Goal: Transaction & Acquisition: Purchase product/service

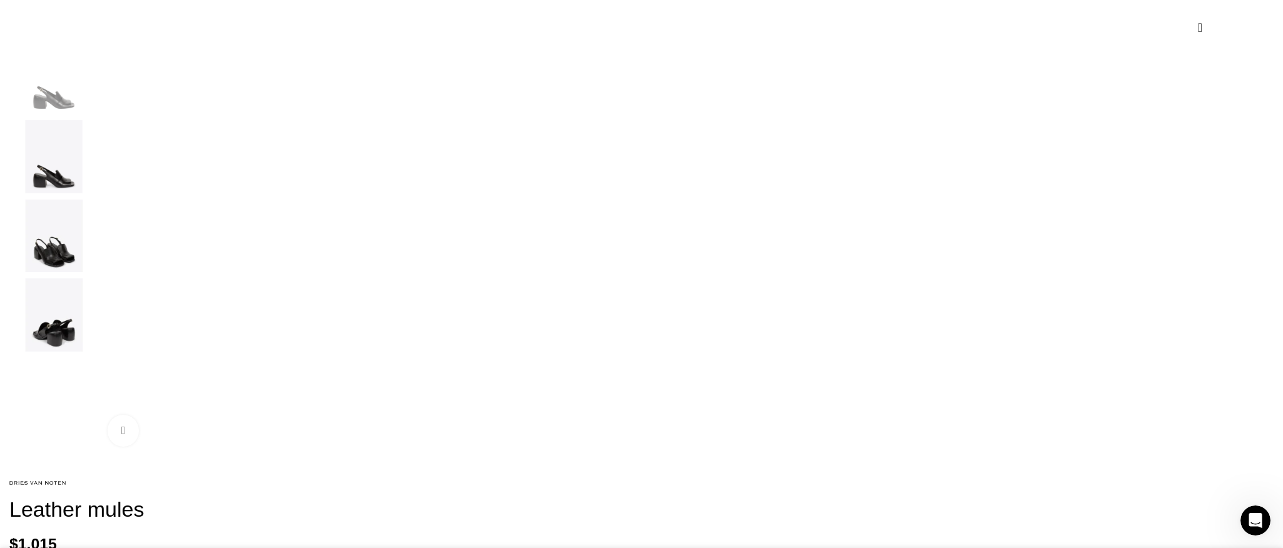
scroll to position [0, 1317]
click at [92, 273] on img "3 / 4" at bounding box center [54, 236] width 76 height 73
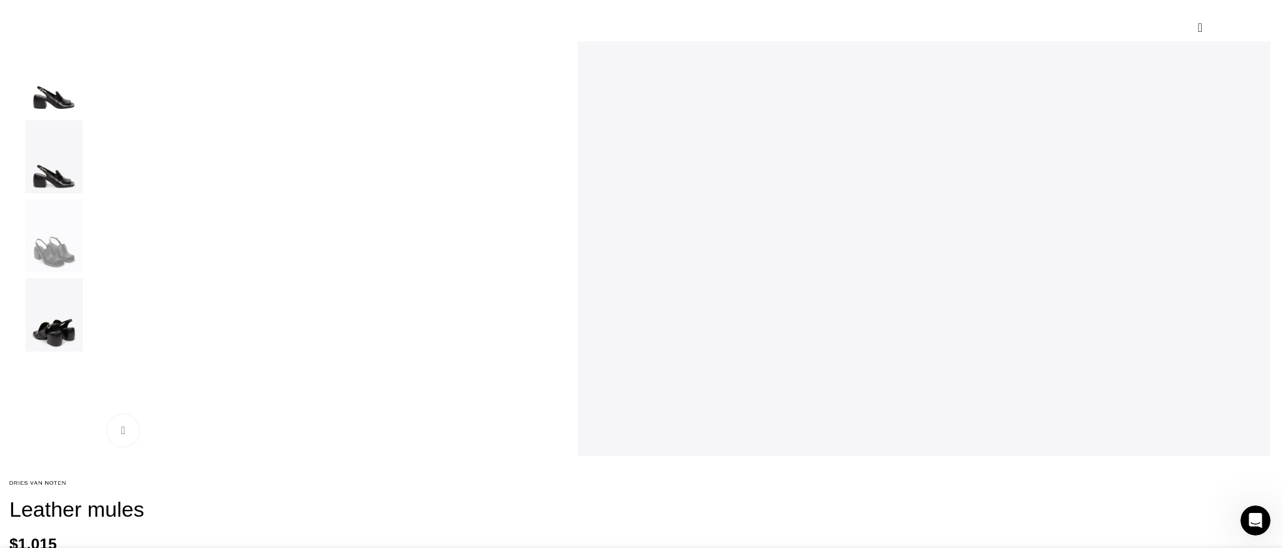
click at [92, 347] on img "4 / 4" at bounding box center [54, 314] width 76 height 73
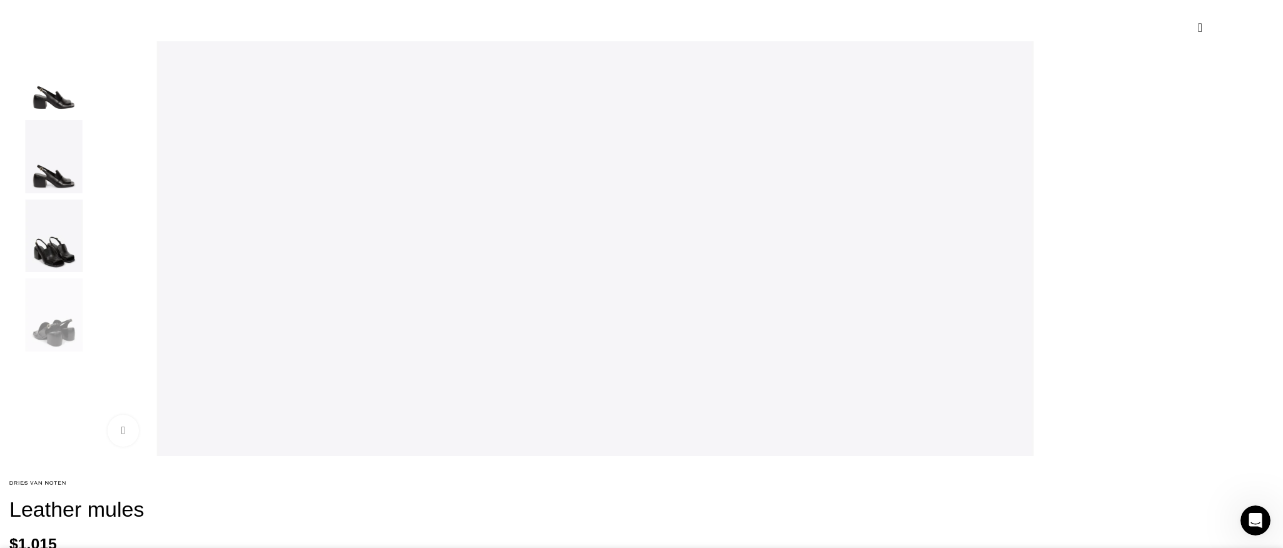
click at [92, 273] on img "3 / 4" at bounding box center [54, 236] width 76 height 73
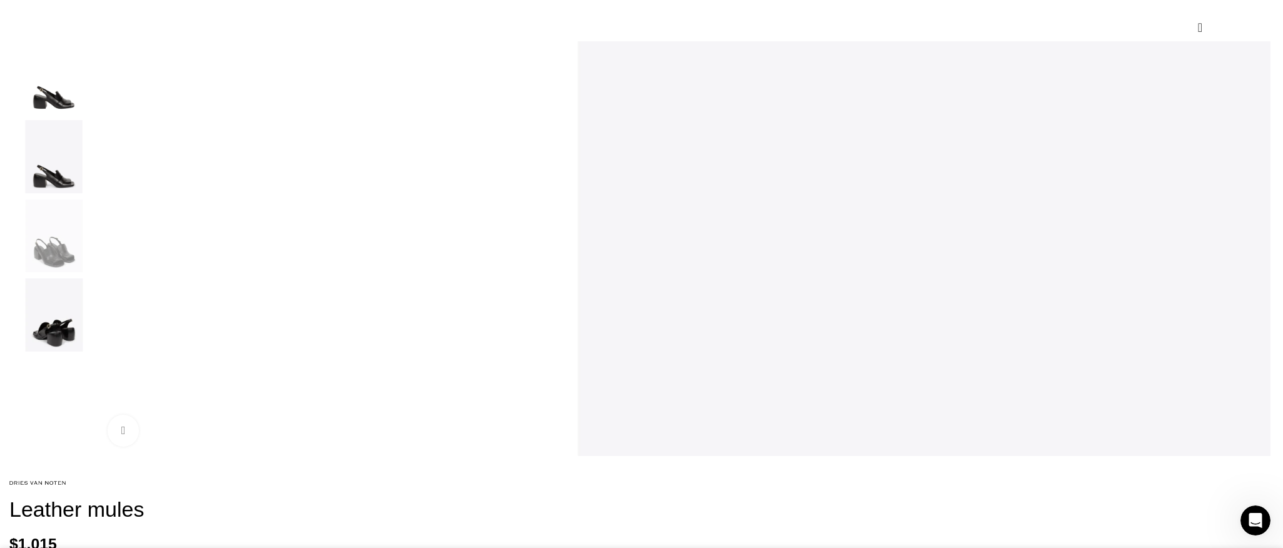
click at [92, 180] on img "2 / 4" at bounding box center [54, 156] width 76 height 73
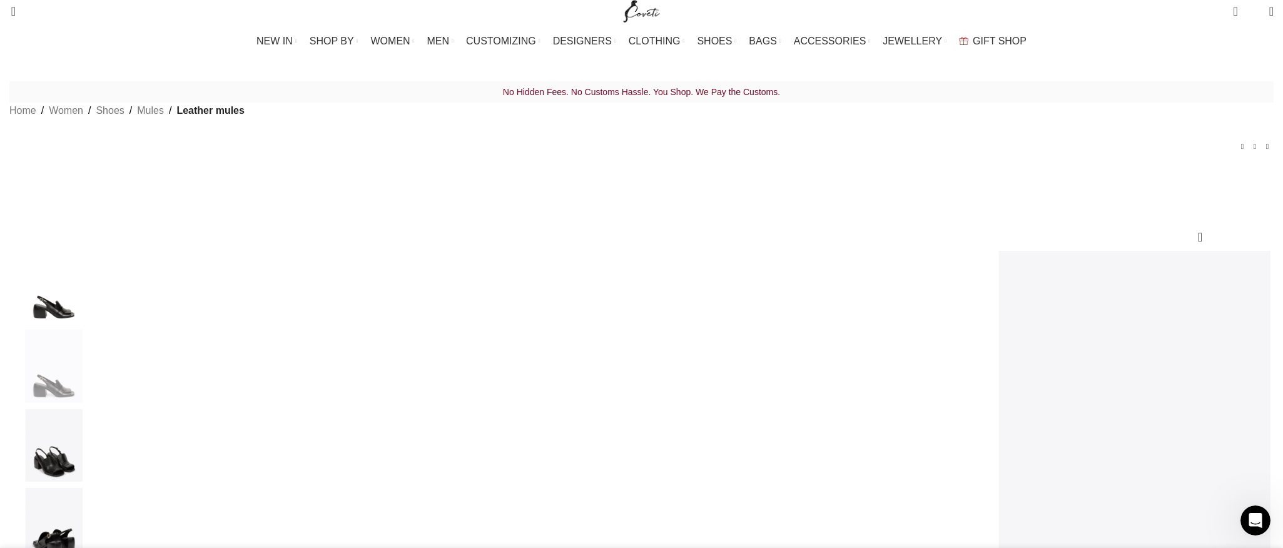
scroll to position [0, 0]
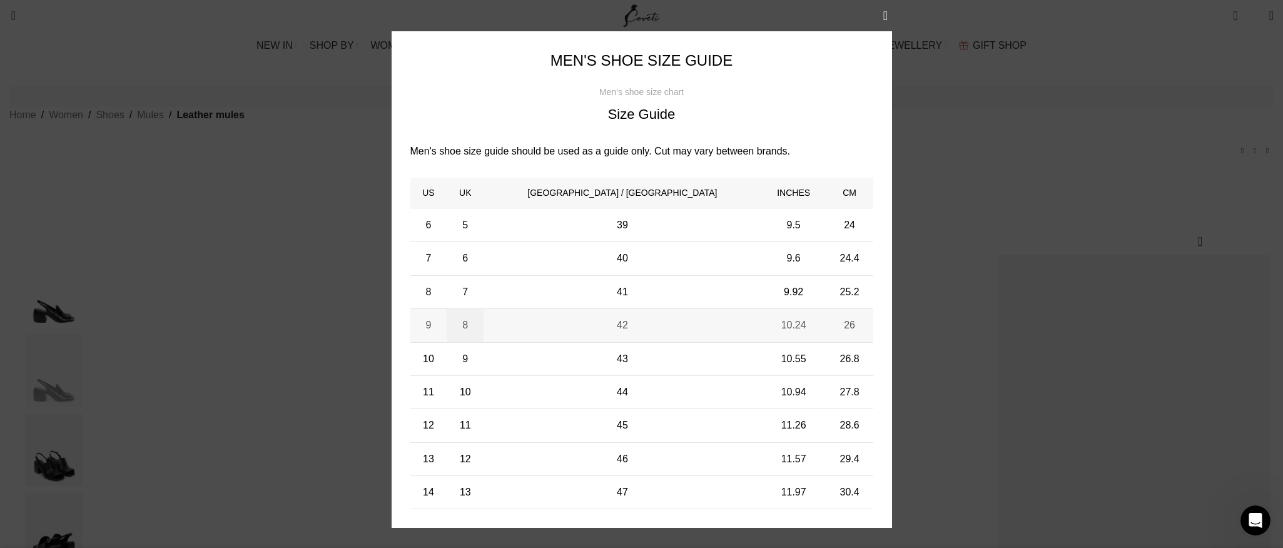
scroll to position [0, 2108]
click at [880, 13] on button "×" at bounding box center [885, 15] width 31 height 31
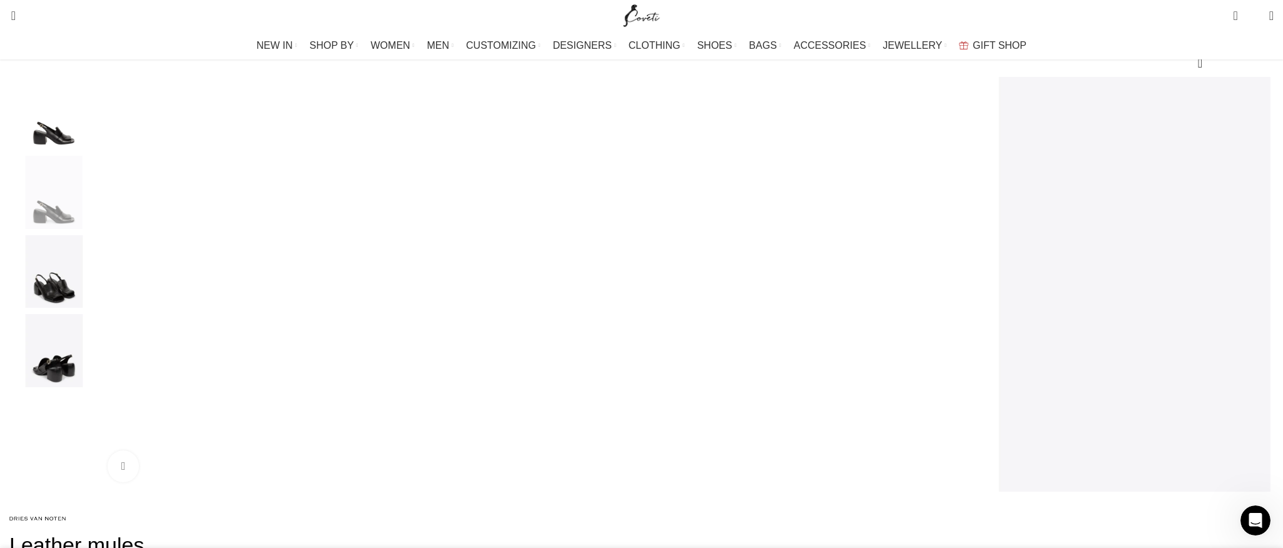
scroll to position [183, 0]
click at [92, 294] on img "3 / 4" at bounding box center [54, 267] width 76 height 73
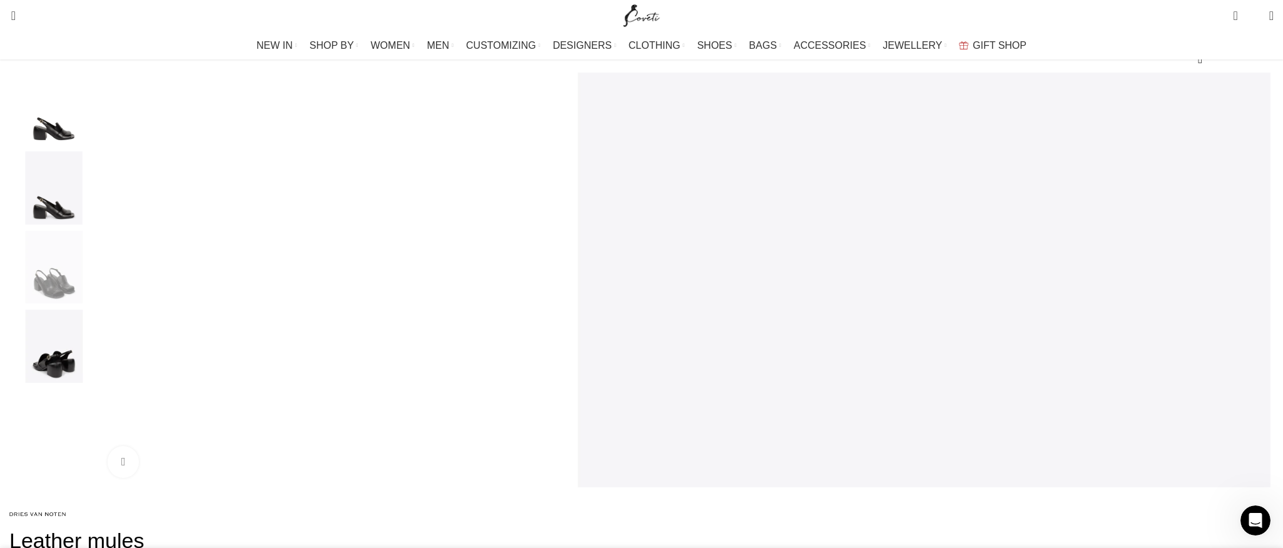
click at [92, 368] on img "4 / 4" at bounding box center [54, 346] width 76 height 73
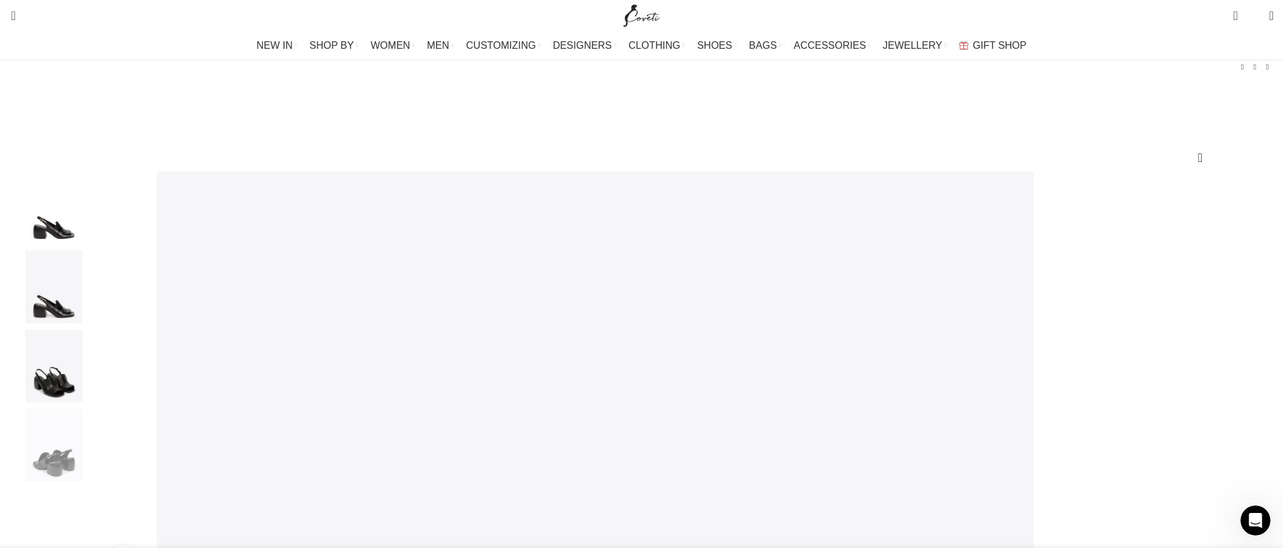
scroll to position [81, 0]
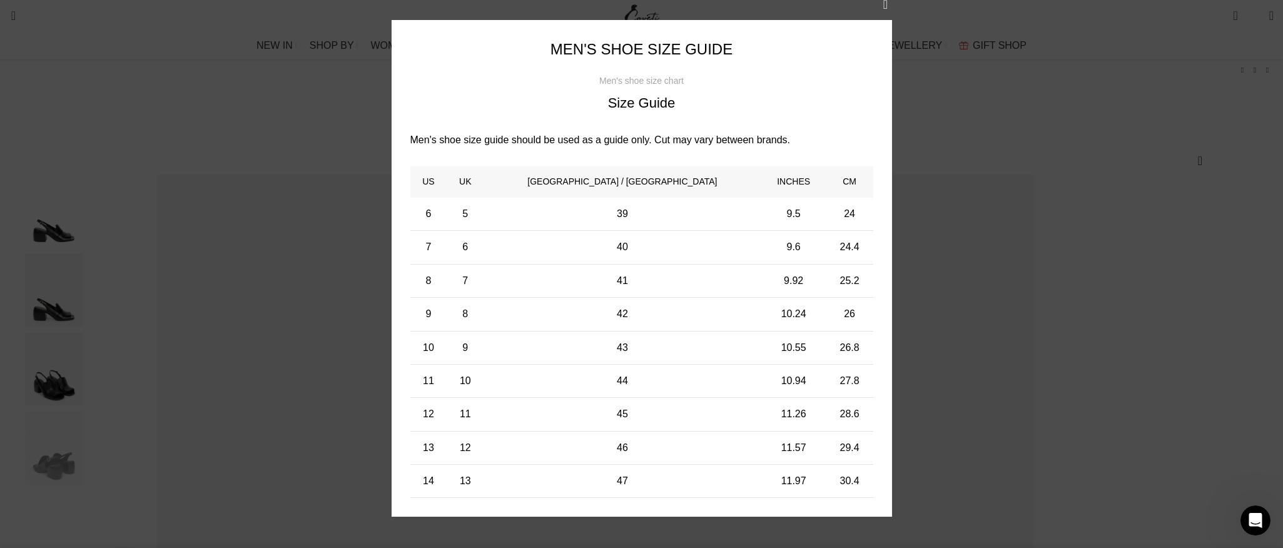
scroll to position [0, 395]
click at [586, 191] on td "[GEOGRAPHIC_DATA] / [GEOGRAPHIC_DATA]" at bounding box center [622, 181] width 277 height 31
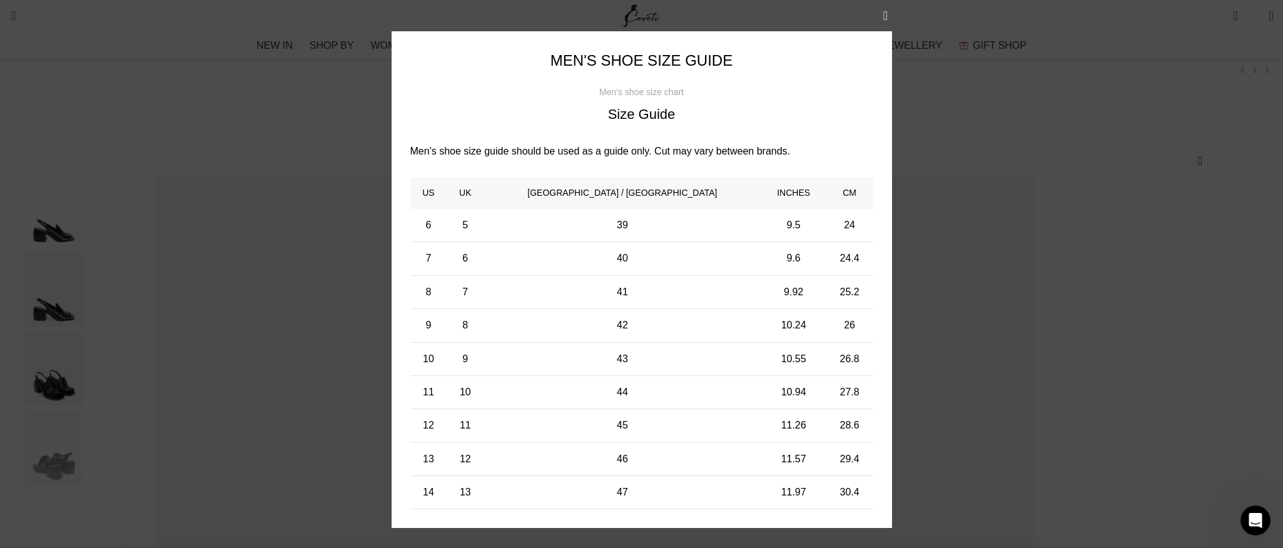
scroll to position [14, 0]
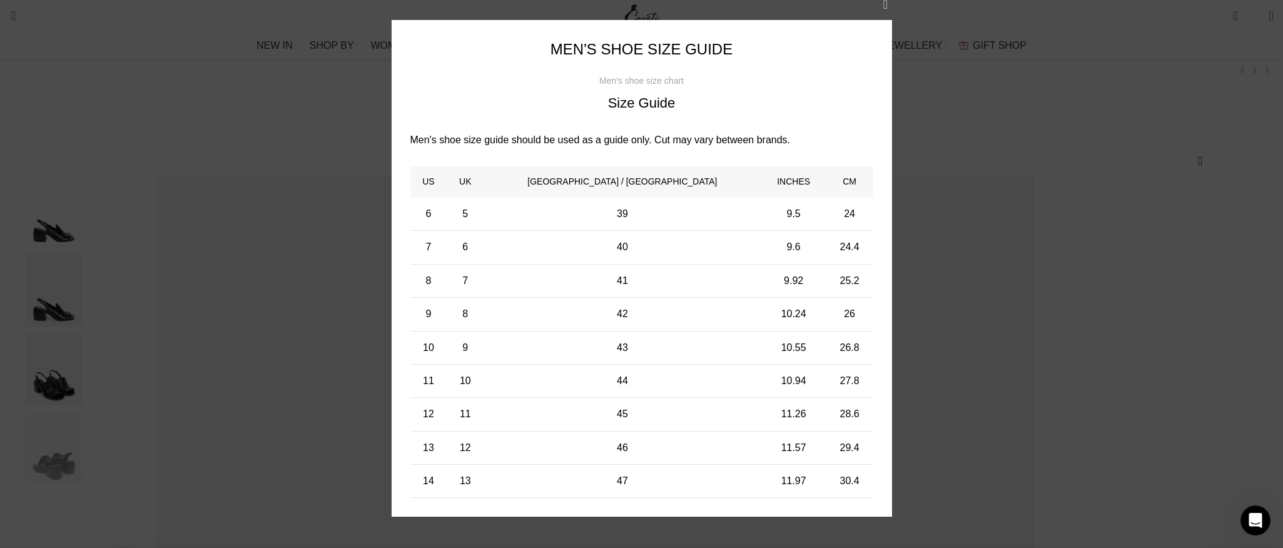
click at [883, 4] on button "×" at bounding box center [885, 4] width 31 height 31
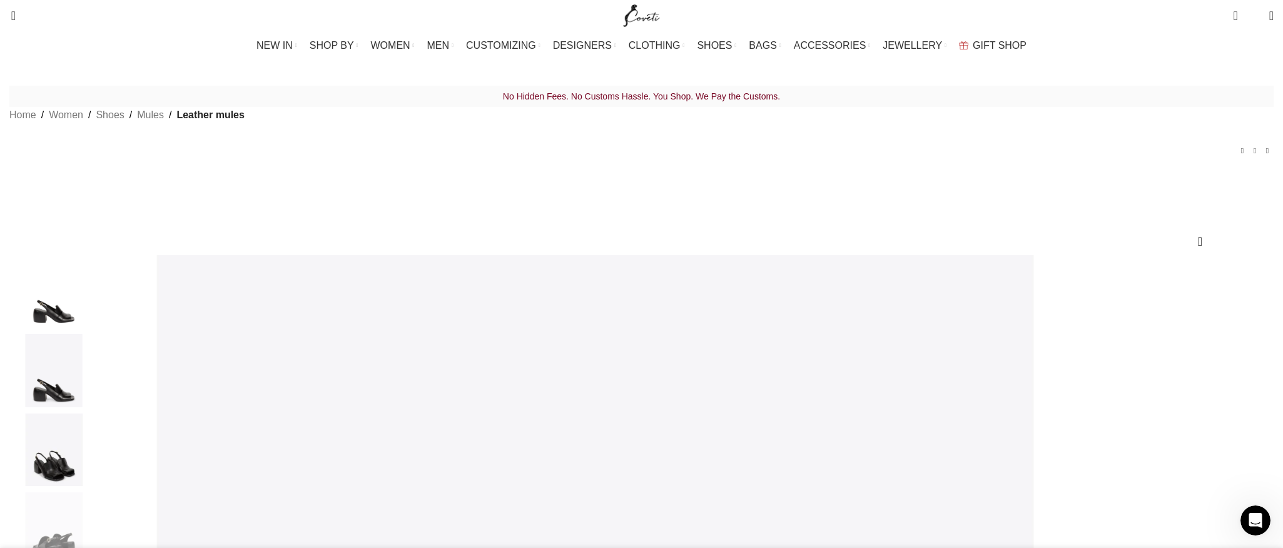
scroll to position [0, 527]
